Goal: Check status

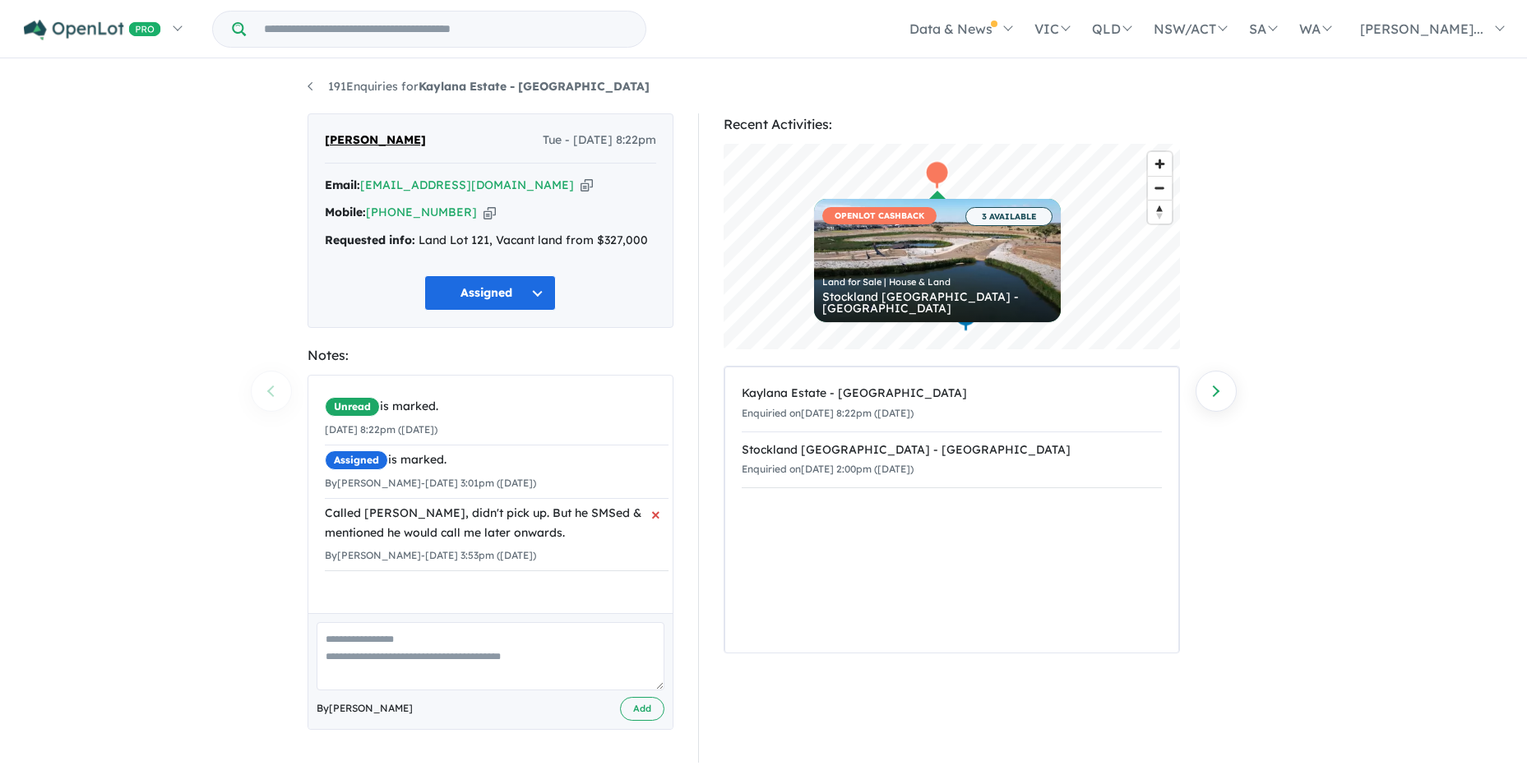
click at [541, 532] on div "Called [PERSON_NAME], didn't pick up. But he SMSed & mentioned he would call me…" at bounding box center [496, 523] width 344 height 40
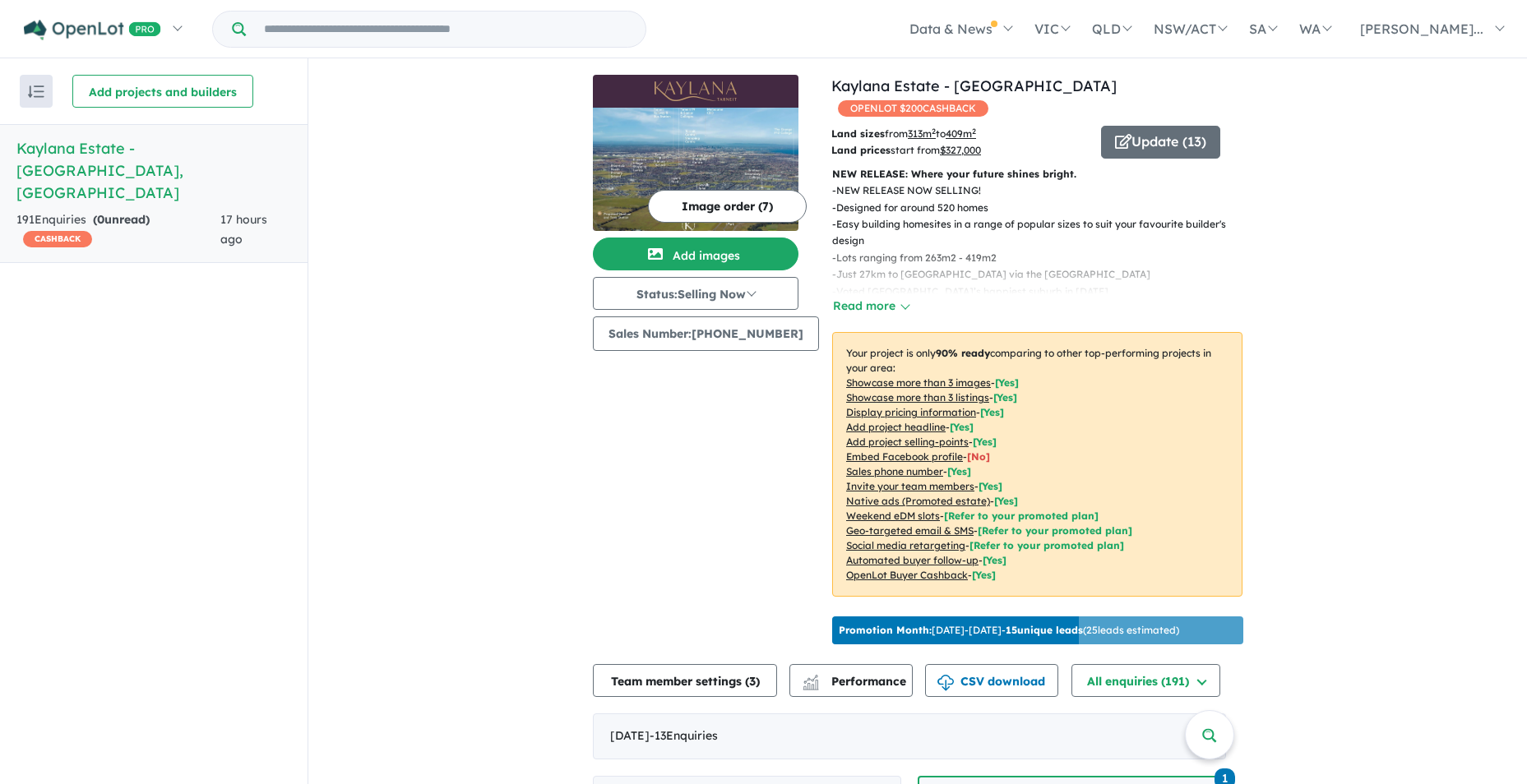
scroll to position [575, 0]
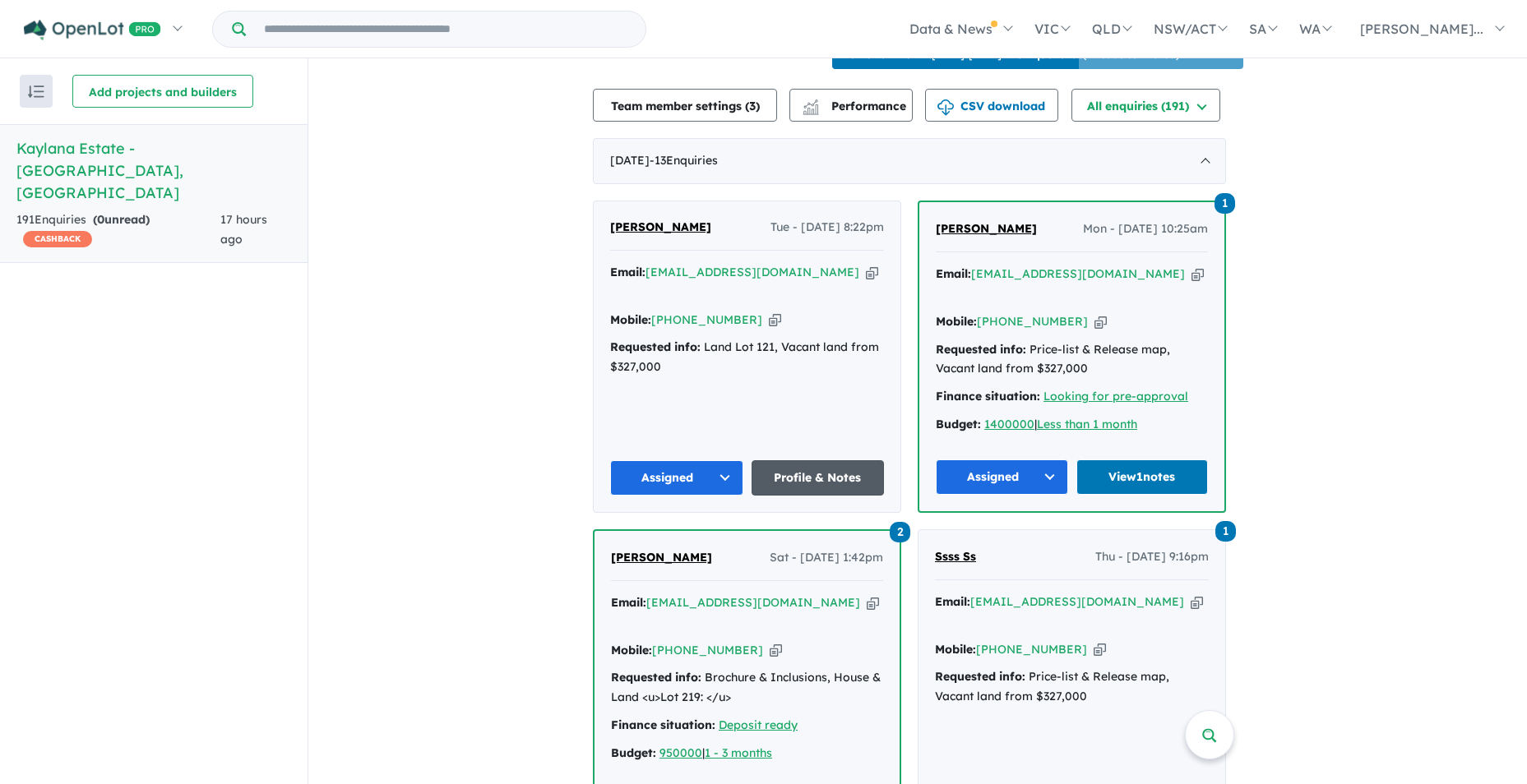
click at [832, 460] on link "Profile & Notes" at bounding box center [818, 478] width 133 height 35
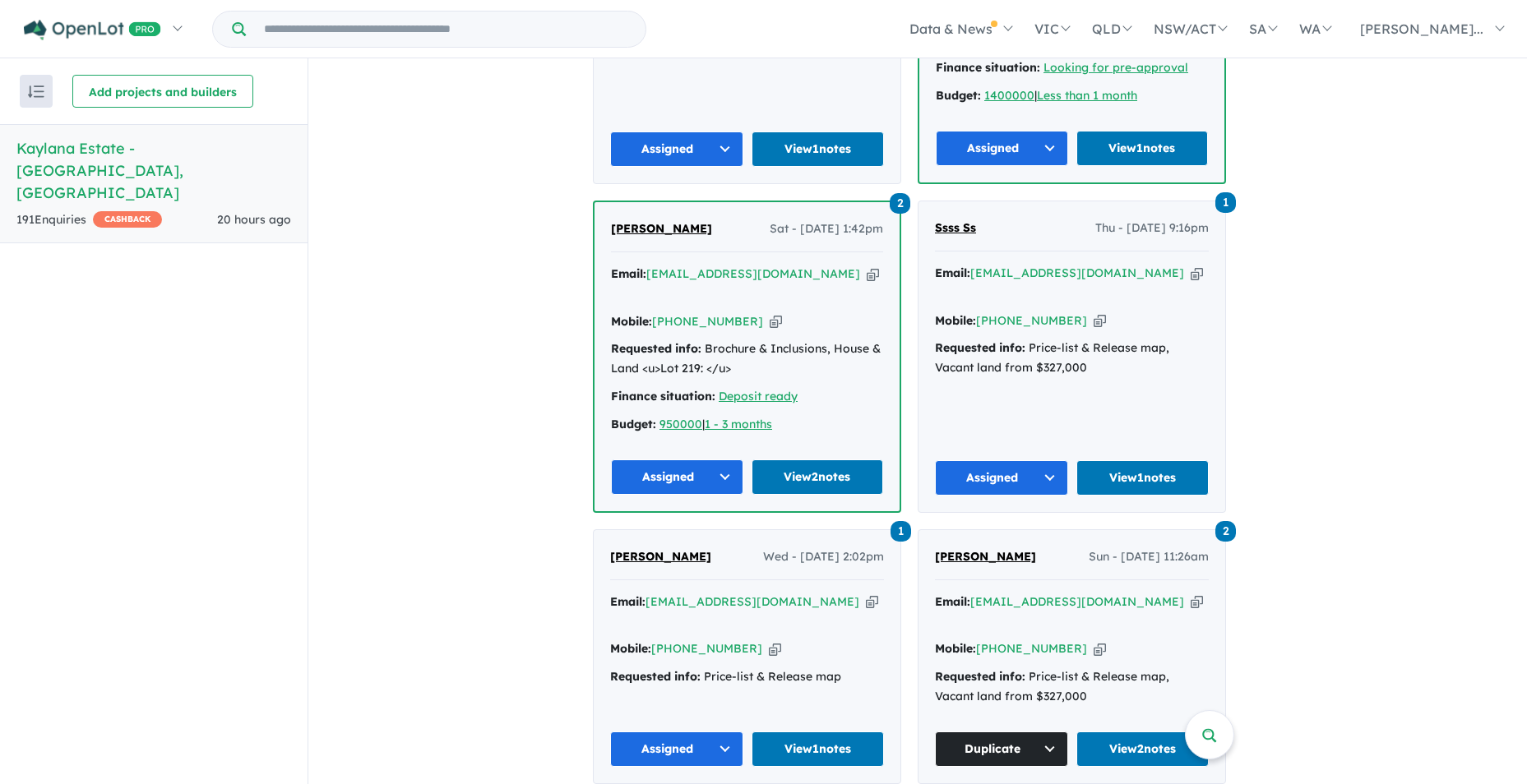
scroll to position [1025, 0]
